Goal: Check status

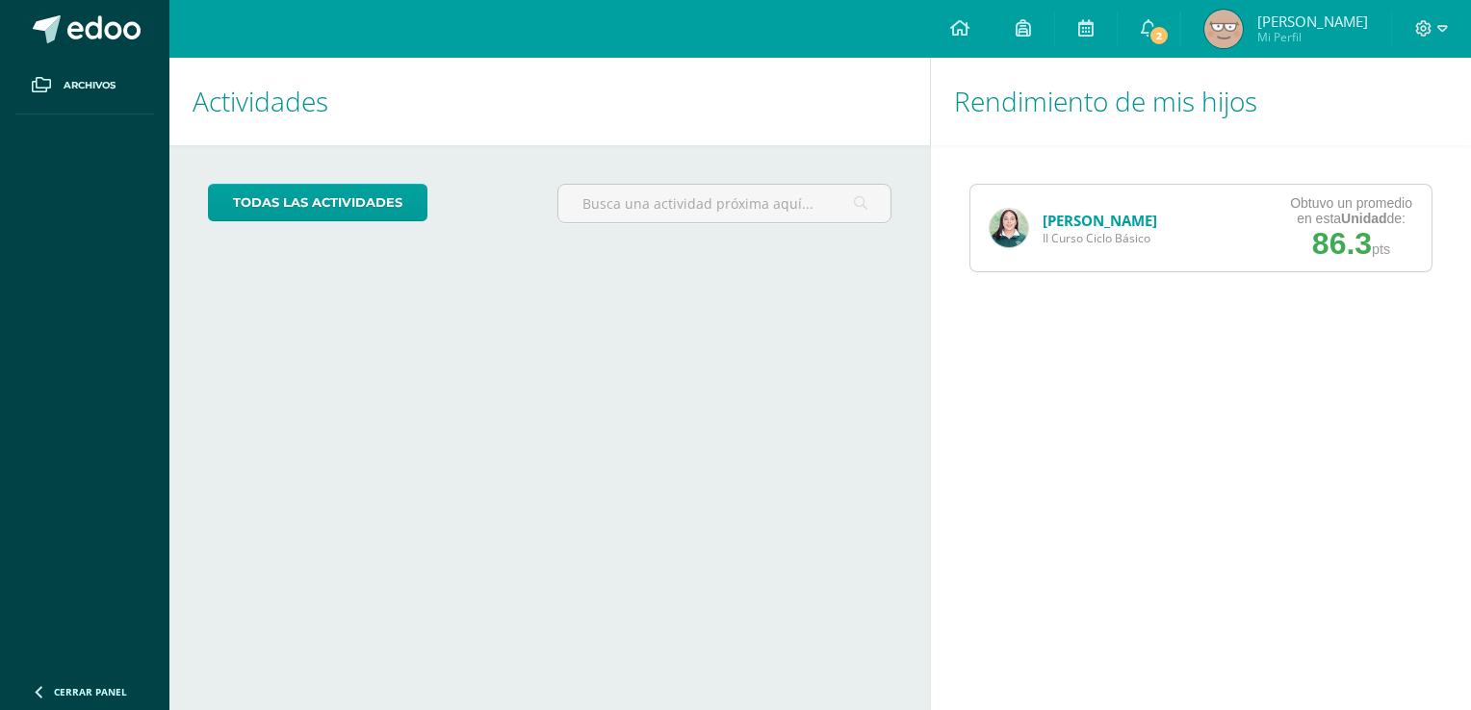
click at [1004, 233] on img at bounding box center [1008, 228] width 39 height 39
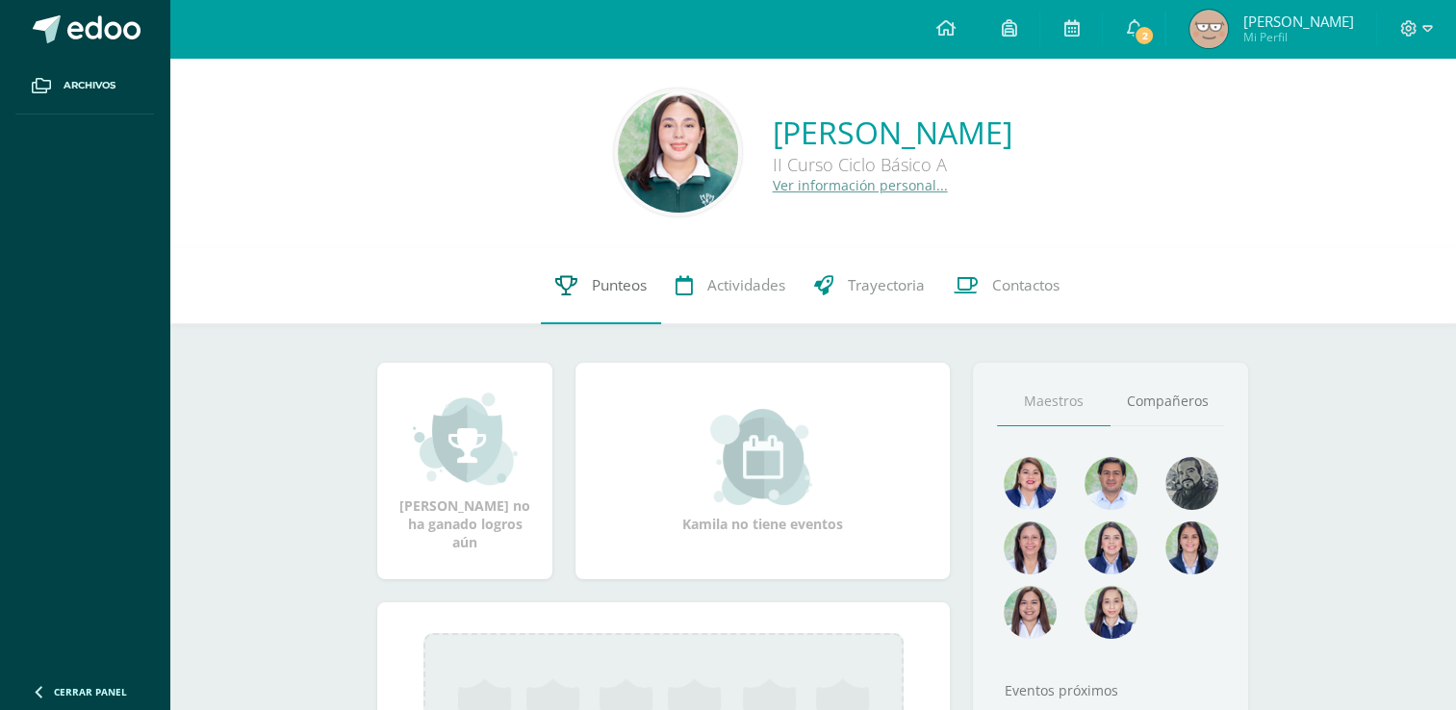
click at [627, 290] on span "Punteos" at bounding box center [619, 285] width 55 height 20
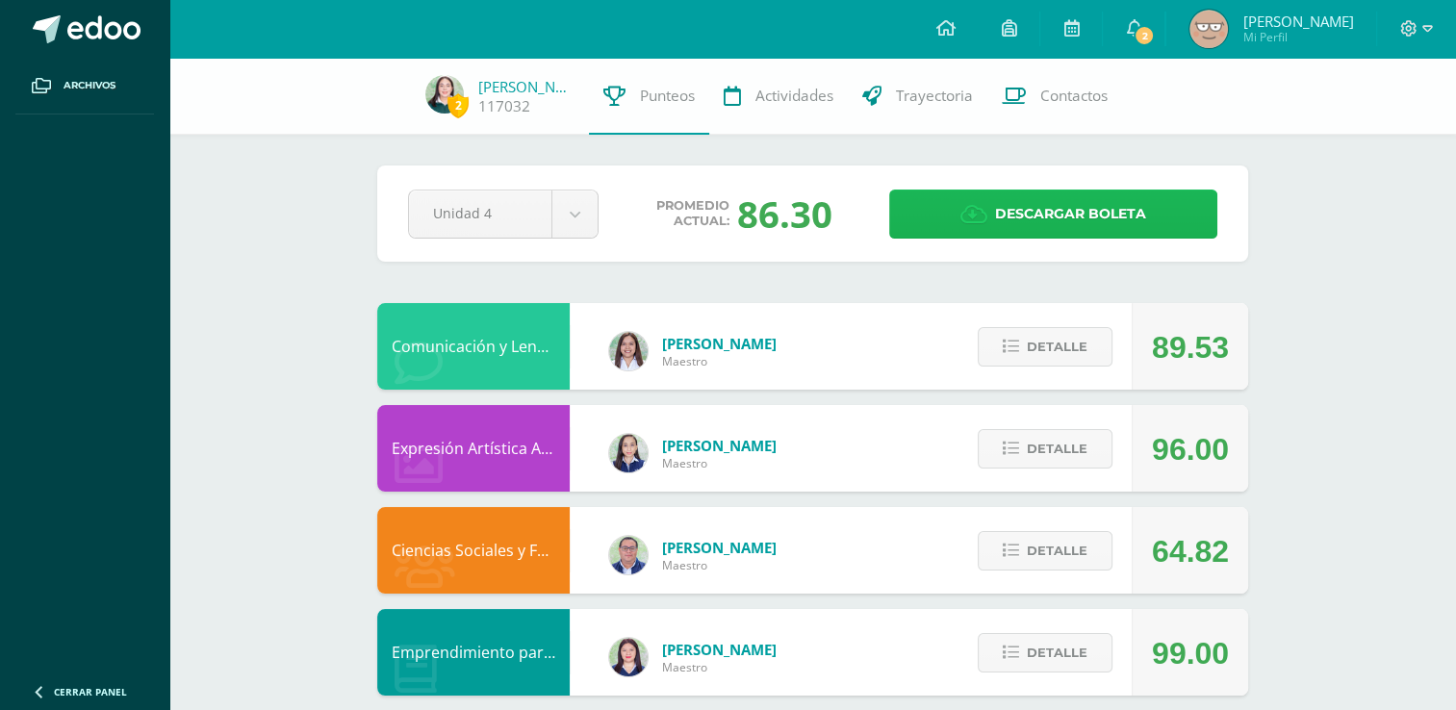
click at [979, 205] on icon at bounding box center [974, 214] width 27 height 21
